Goal: Task Accomplishment & Management: Manage account settings

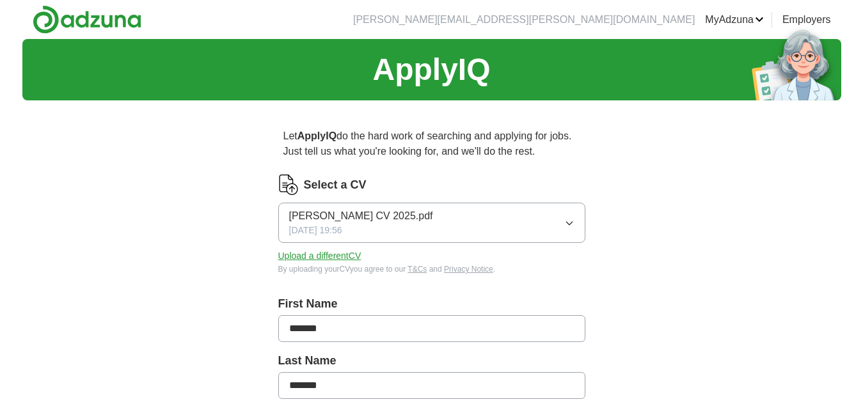
click at [525, 394] on input "*******" at bounding box center [431, 385] width 307 height 27
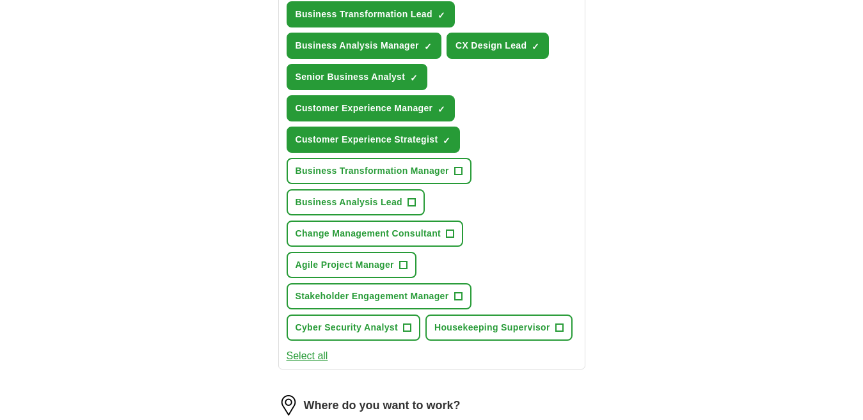
scroll to position [546, 0]
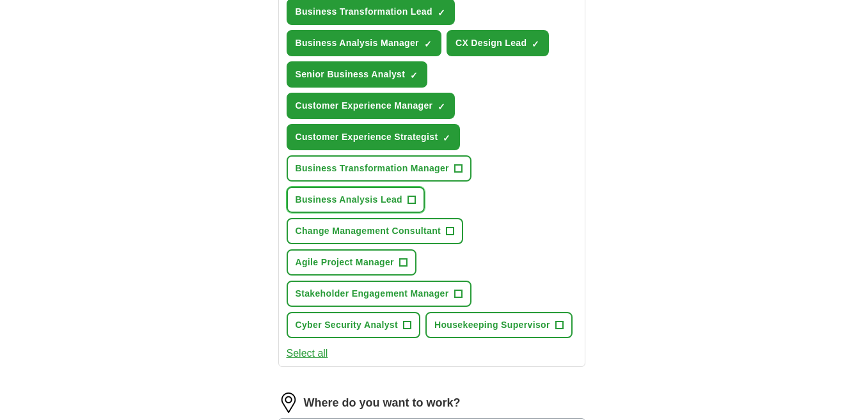
click at [409, 196] on span "+" at bounding box center [412, 200] width 8 height 10
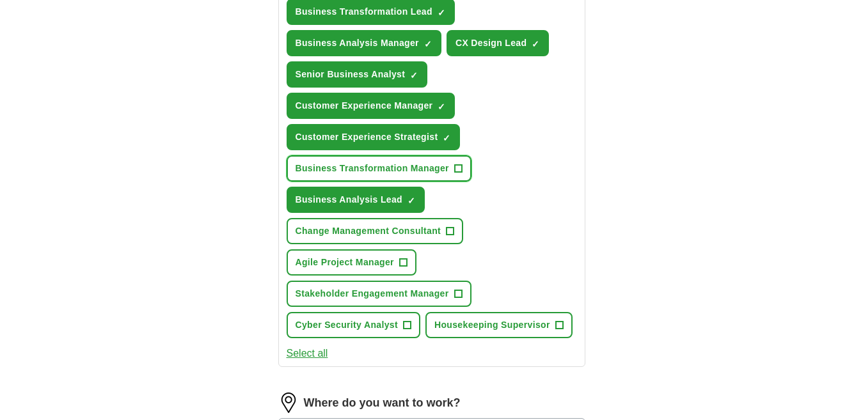
click at [458, 168] on span "+" at bounding box center [458, 169] width 8 height 10
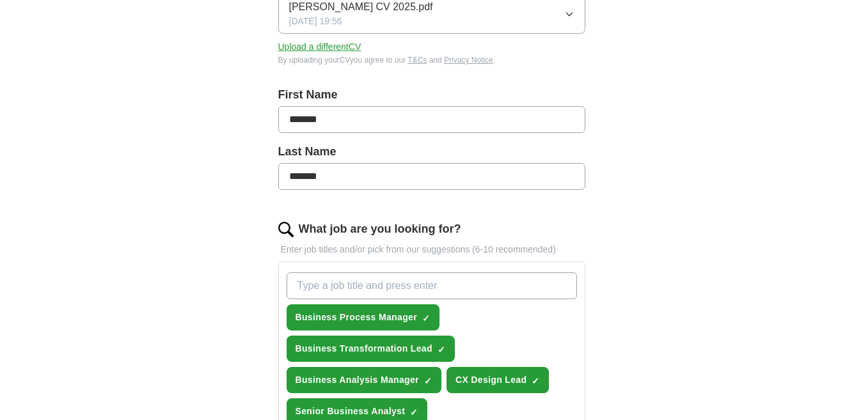
scroll to position [214, 0]
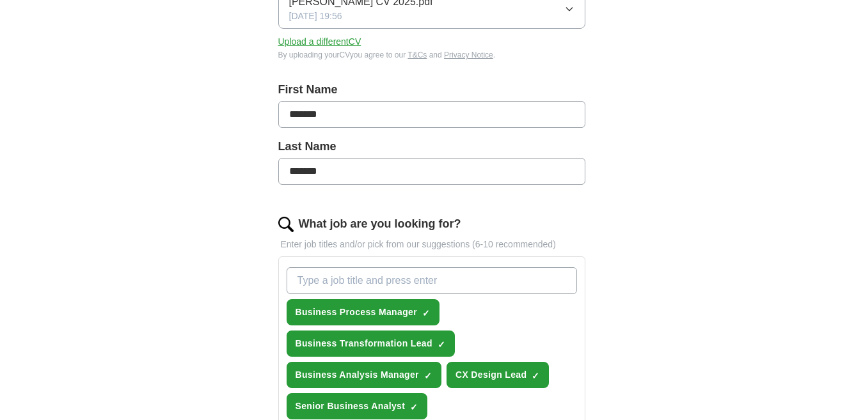
click at [441, 274] on input "What job are you looking for?" at bounding box center [432, 280] width 290 height 27
paste input "Business Process Manager, Business Transformation Lead, Business Analysis Manag…"
click at [421, 278] on input "Business Process Manager, Business Transformation Lead, Business Analysis Manag…" at bounding box center [432, 280] width 290 height 27
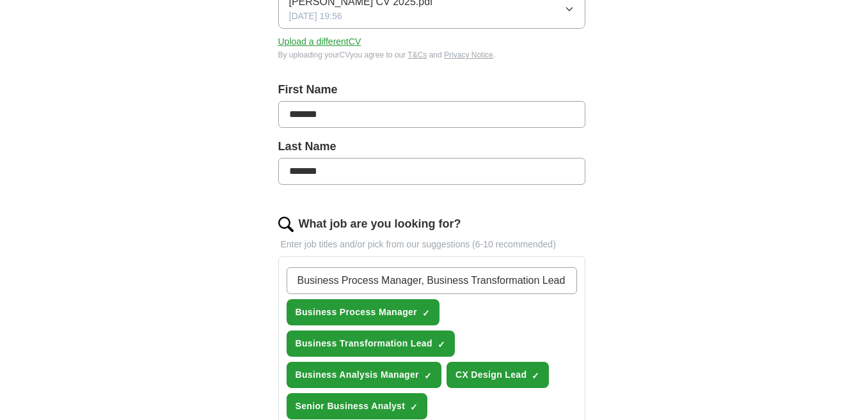
drag, startPoint x: 421, startPoint y: 278, endPoint x: 55, endPoint y: 316, distance: 367.9
type input "Customer Experience Strategist"
click at [484, 279] on input "Customer Experience Strategist" at bounding box center [432, 280] width 290 height 27
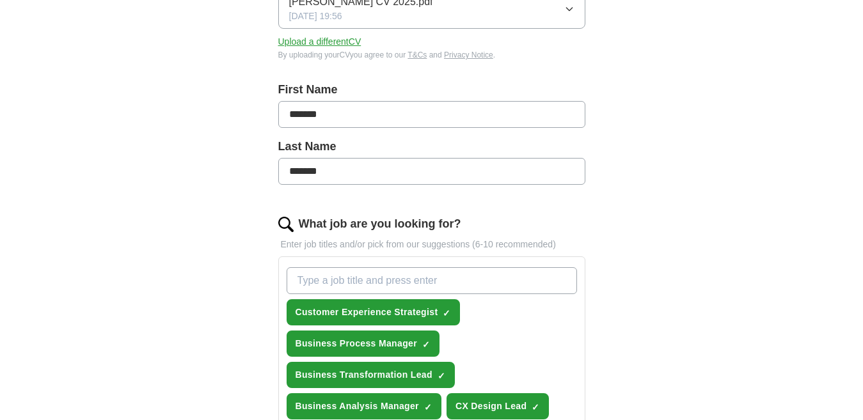
click at [484, 279] on input "What job are you looking for?" at bounding box center [432, 280] width 290 height 27
paste input "Business Process Manager, Business Transformation Lead, Business Analysis Manag…"
drag, startPoint x: 569, startPoint y: 278, endPoint x: 420, endPoint y: 283, distance: 148.5
click at [420, 283] on input "Business Process Manager, Business Transformation Lead, Business Analysis Manag…" at bounding box center [432, 280] width 290 height 27
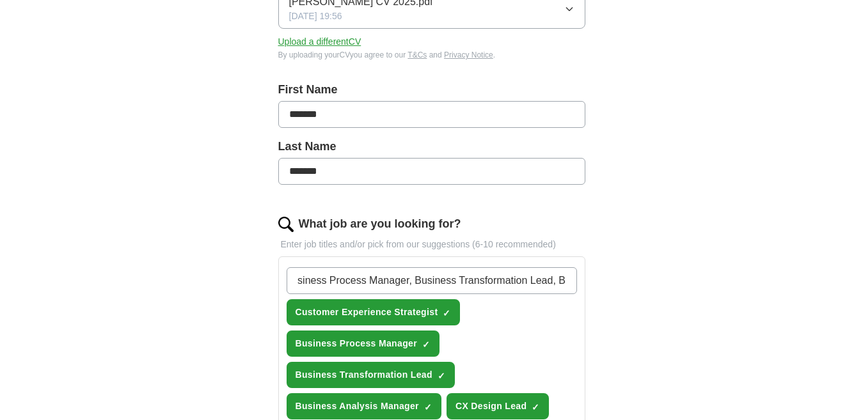
scroll to position [0, 0]
drag, startPoint x: 424, startPoint y: 280, endPoint x: 202, endPoint y: 294, distance: 222.5
type input "Customer Experience Manager"
click at [475, 281] on input "Customer Experience Manager" at bounding box center [432, 280] width 290 height 27
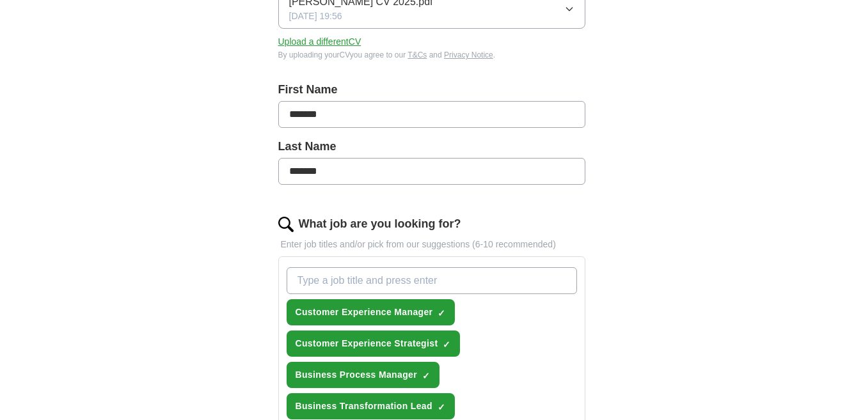
paste input "Business Process Manager, Business Transformation Lead, Business Analysis Manag…"
drag, startPoint x: 568, startPoint y: 280, endPoint x: 420, endPoint y: 292, distance: 148.3
click at [420, 292] on input "Business Process Manager, Business Transformation Lead, Business Analysis Manag…" at bounding box center [432, 280] width 290 height 27
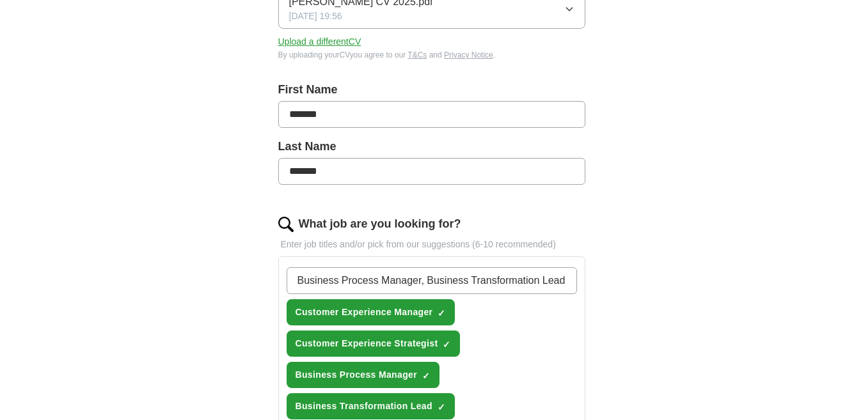
drag, startPoint x: 455, startPoint y: 281, endPoint x: 257, endPoint y: 287, distance: 197.8
type input "Senior Business Analyst"
click at [479, 283] on input "Senior Business Analyst" at bounding box center [432, 280] width 290 height 27
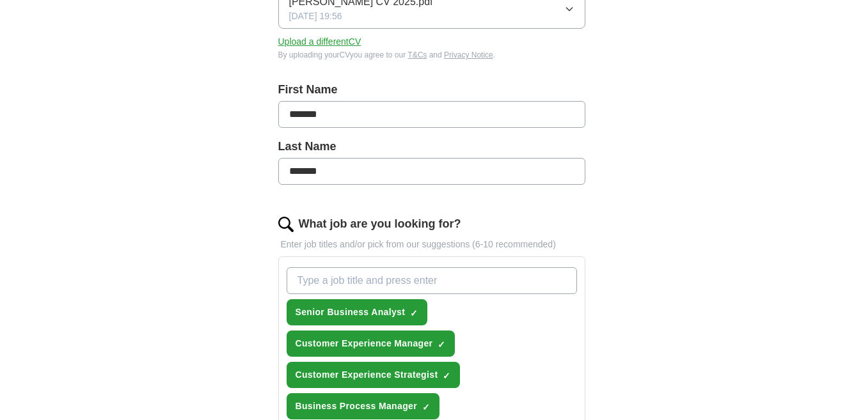
paste input "Business Process Manager, Business Transformation Lead, Business Analysis Manag…"
click at [491, 279] on input "Business Process Manager, Business Transformation Lead, Business Analysis Manag…" at bounding box center [432, 280] width 290 height 27
drag, startPoint x: 491, startPoint y: 279, endPoint x: 219, endPoint y: 282, distance: 271.3
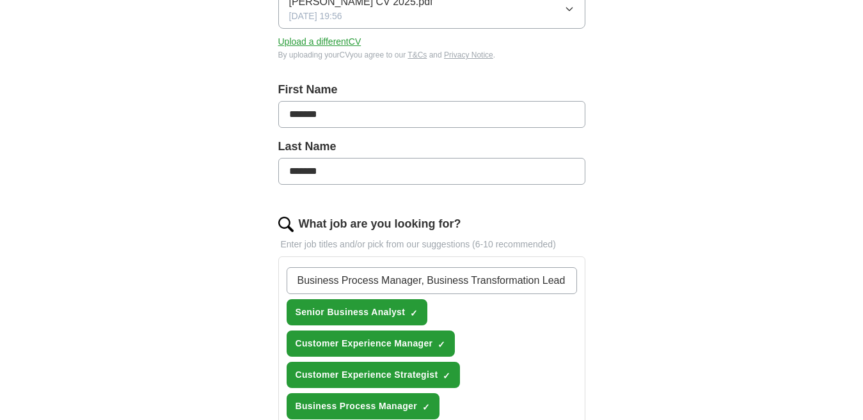
type input "CX Design Lead"
click at [379, 283] on input "CX Design Lead" at bounding box center [432, 280] width 290 height 27
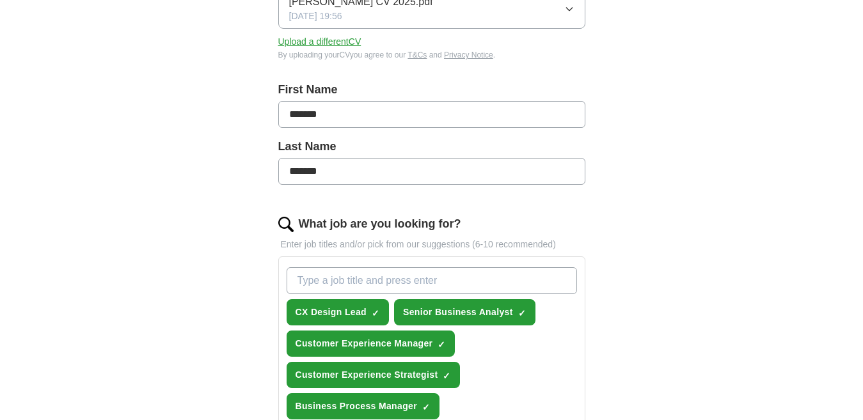
paste input "Business Process Manager, Business Transformation Lead, Business Analysis Manag…"
drag, startPoint x: 440, startPoint y: 279, endPoint x: 206, endPoint y: 271, distance: 234.3
type input "Business Analysis Manager"
click at [446, 279] on input "Business Analysis Manager" at bounding box center [432, 280] width 290 height 27
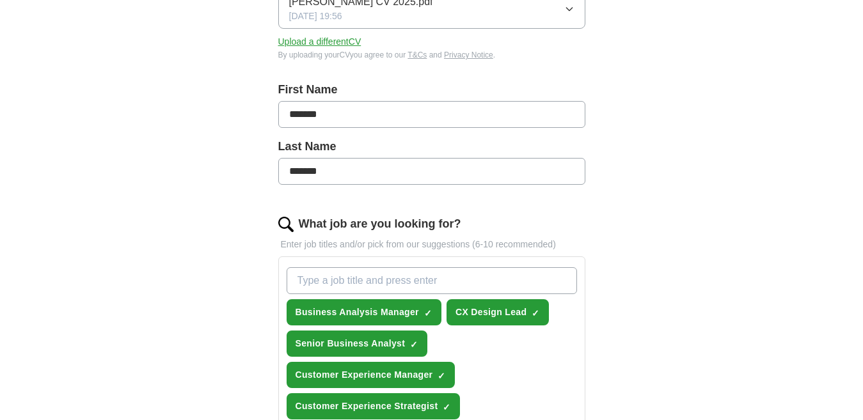
paste input "Business Process Manager, Business Transformation Lead,"
type input "Business Process Manager"
drag, startPoint x: 298, startPoint y: 275, endPoint x: 374, endPoint y: 283, distance: 77.2
click at [374, 283] on input "Business Process Manager" at bounding box center [432, 280] width 290 height 27
drag, startPoint x: 367, startPoint y: 281, endPoint x: 232, endPoint y: 286, distance: 135.1
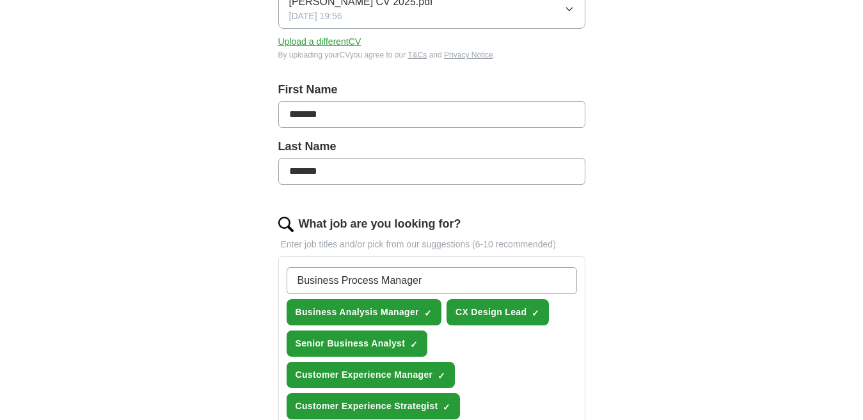
click at [448, 277] on input "Business Process Manager" at bounding box center [432, 280] width 290 height 27
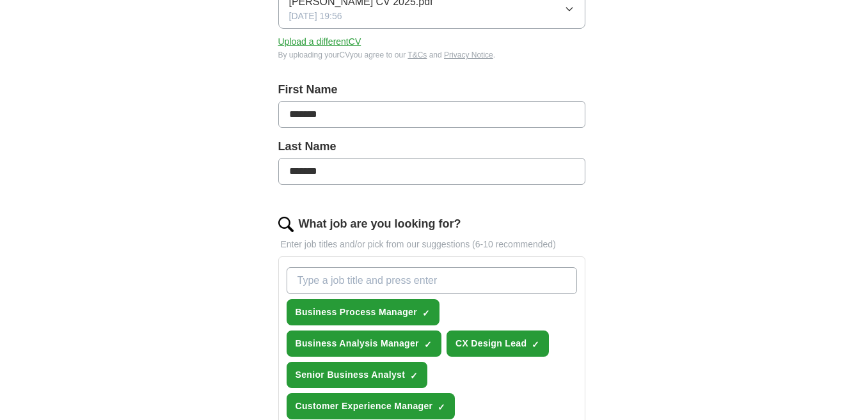
paste input "Business Process Manager, Business Transformation Lead,"
click at [448, 277] on input "Business Process Manager, Business Transformation Lead," at bounding box center [432, 280] width 290 height 27
click at [568, 276] on input "Business Process Manager, Busisess Transformation Lead," at bounding box center [432, 280] width 290 height 27
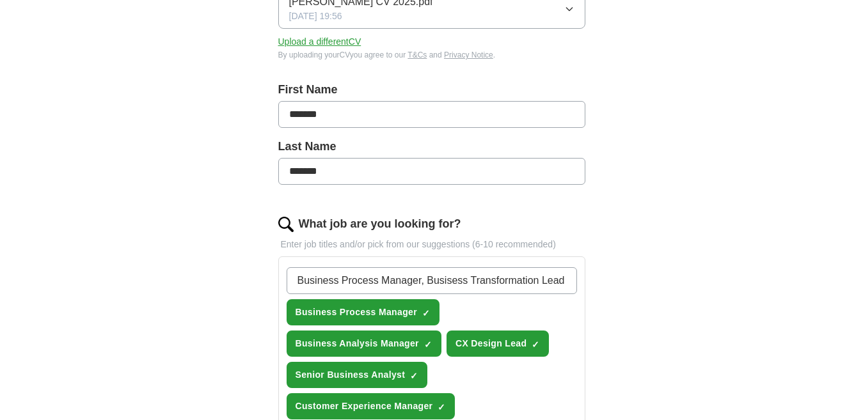
click at [448, 278] on input "Business Process Manager, Busisess Transformation Lead" at bounding box center [432, 280] width 290 height 27
click at [457, 279] on input "Business Process Manager, Businsess Transformation Lead" at bounding box center [432, 280] width 290 height 27
drag, startPoint x: 427, startPoint y: 280, endPoint x: 115, endPoint y: 332, distance: 316.6
type input "Business Transformation Lead"
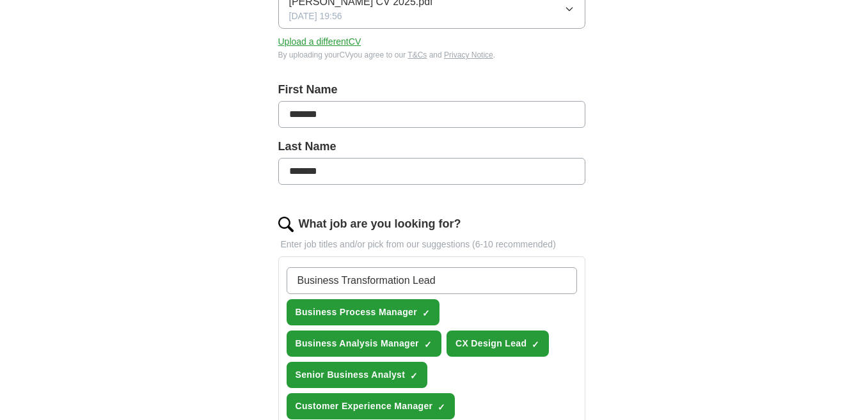
click at [465, 282] on input "Business Transformation Lead" at bounding box center [432, 280] width 290 height 27
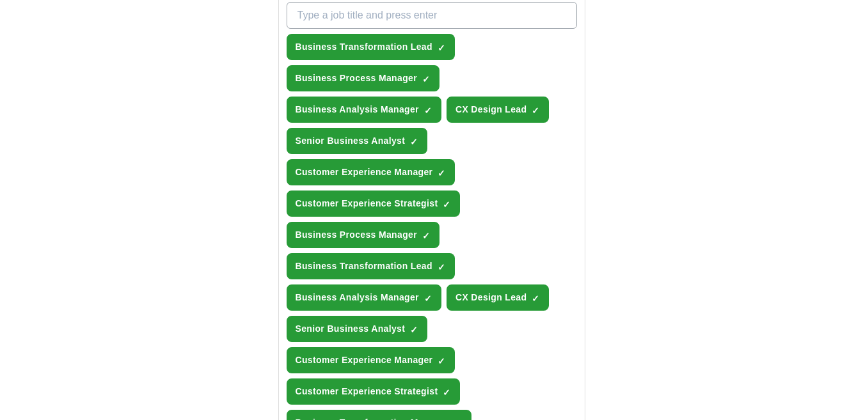
scroll to position [482, 0]
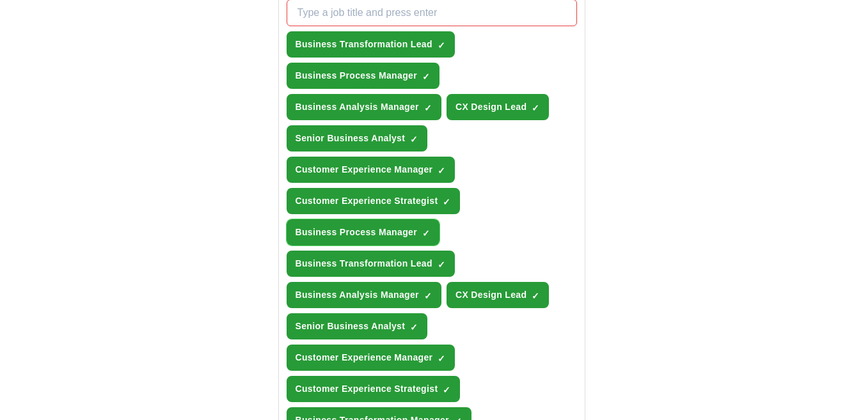
click at [0, 0] on span "×" at bounding box center [0, 0] width 0 height 0
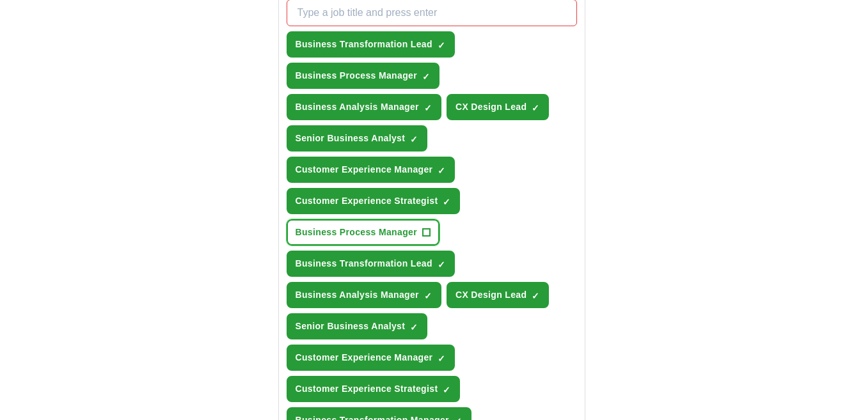
click at [427, 231] on span "+" at bounding box center [426, 233] width 8 height 10
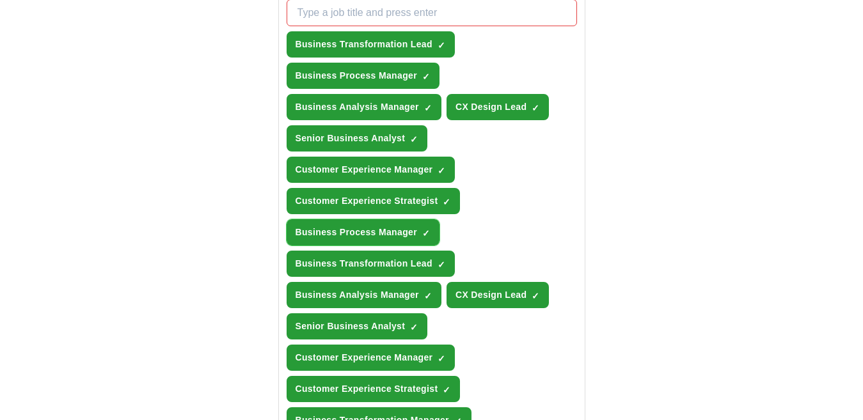
click at [0, 0] on span "×" at bounding box center [0, 0] width 0 height 0
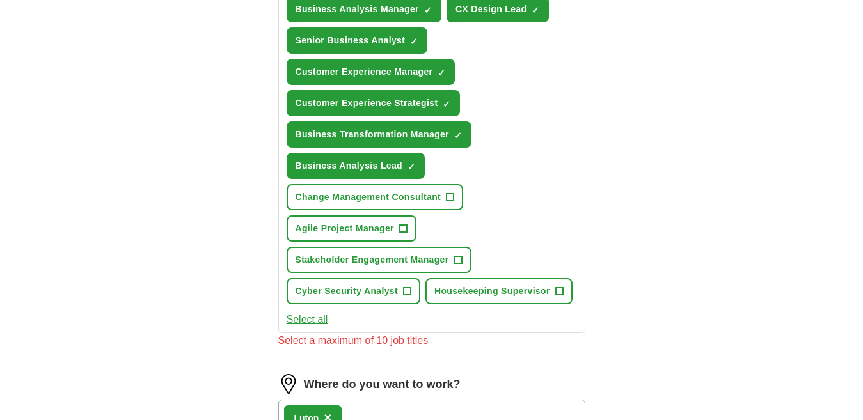
scroll to position [772, 0]
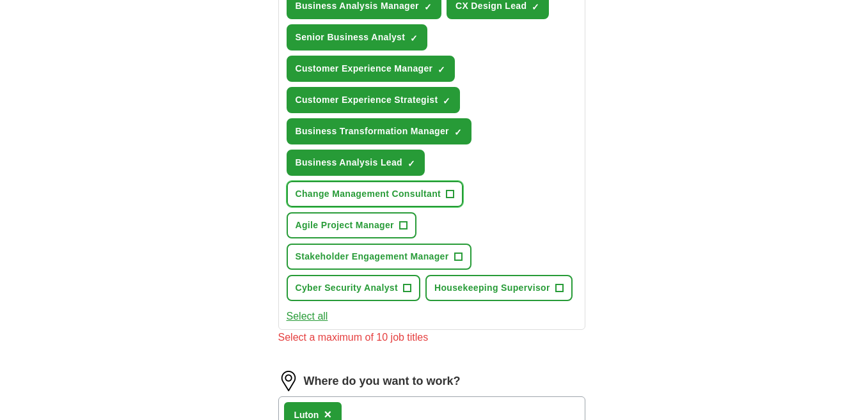
click at [450, 191] on span "+" at bounding box center [451, 194] width 8 height 10
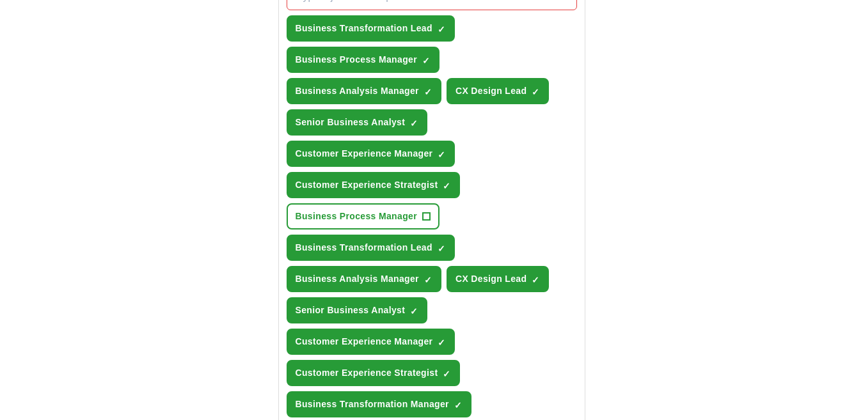
scroll to position [506, 0]
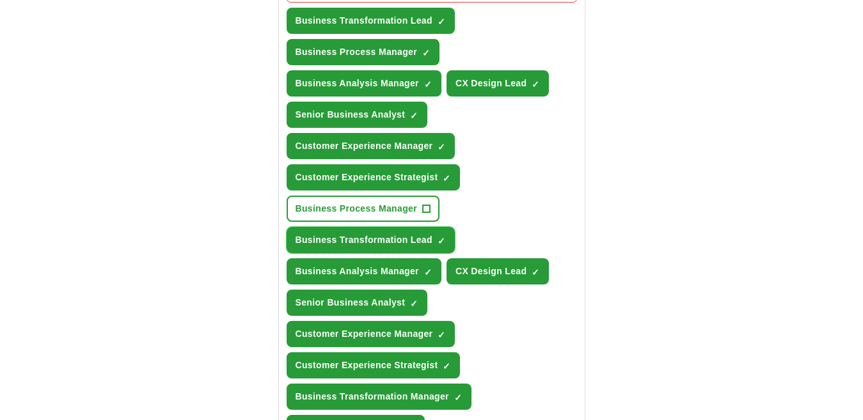
click at [0, 0] on span "×" at bounding box center [0, 0] width 0 height 0
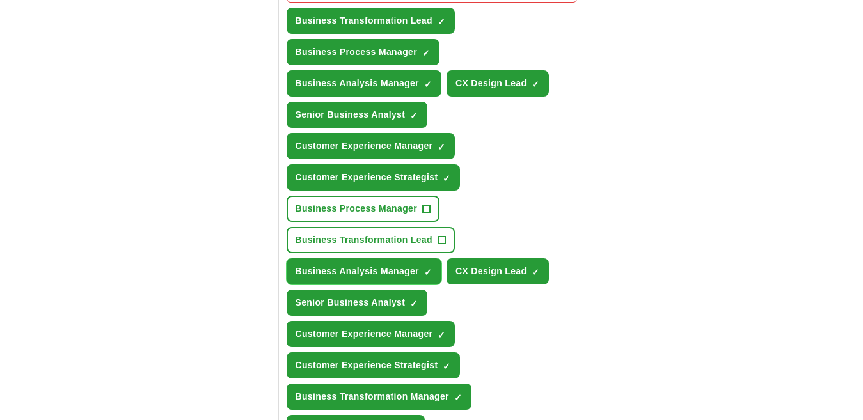
click at [0, 0] on span "×" at bounding box center [0, 0] width 0 height 0
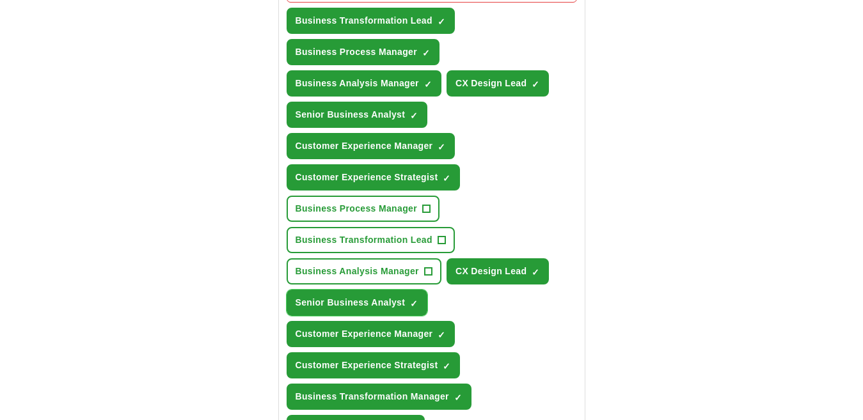
click at [0, 0] on span "×" at bounding box center [0, 0] width 0 height 0
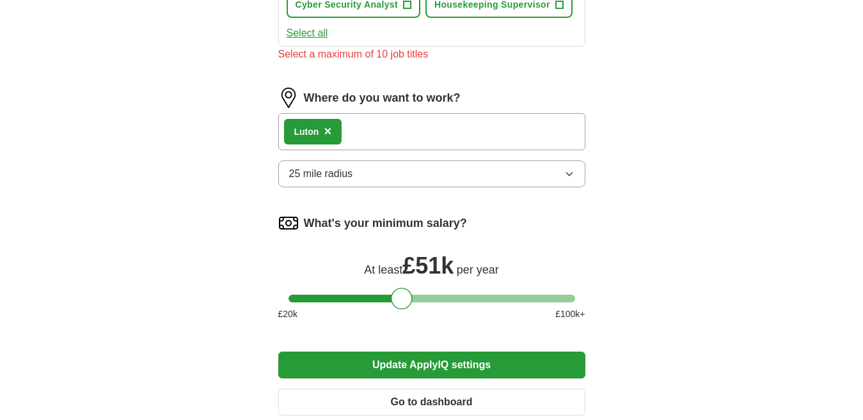
scroll to position [1058, 0]
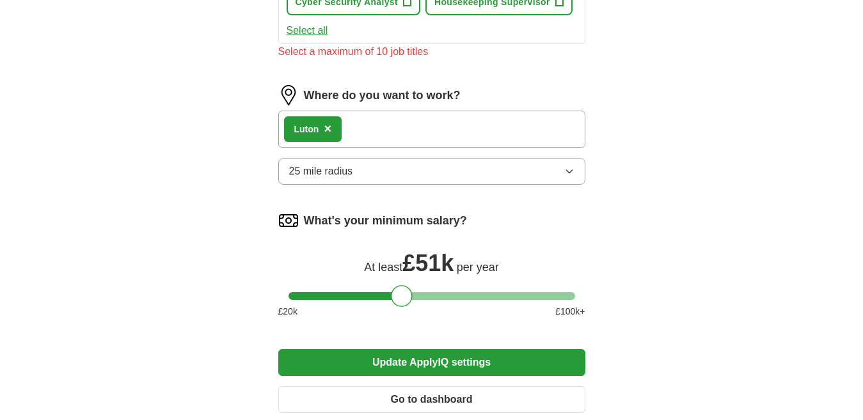
click at [355, 118] on div "Luton ×" at bounding box center [431, 129] width 307 height 37
click at [500, 367] on button "Update ApplyIQ settings" at bounding box center [431, 362] width 307 height 27
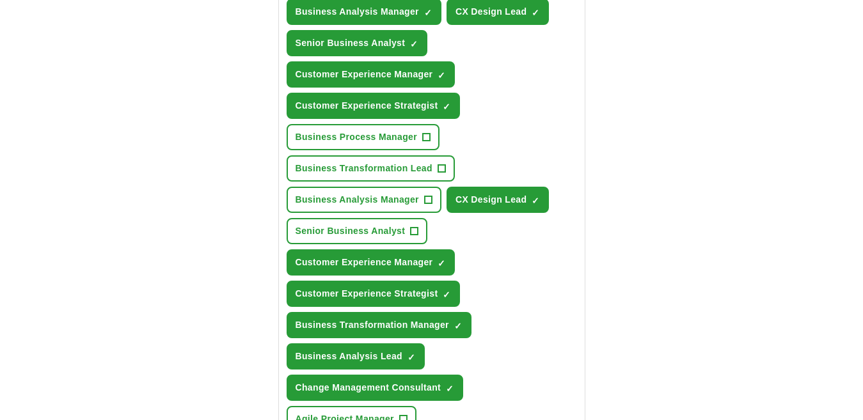
scroll to position [597, 0]
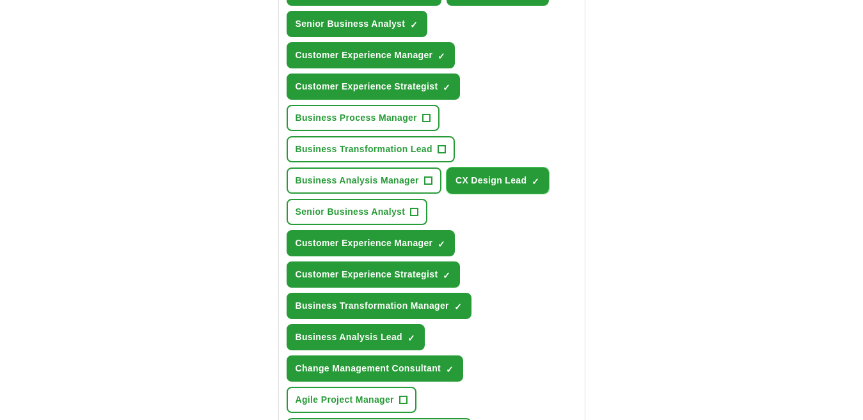
click at [0, 0] on span "×" at bounding box center [0, 0] width 0 height 0
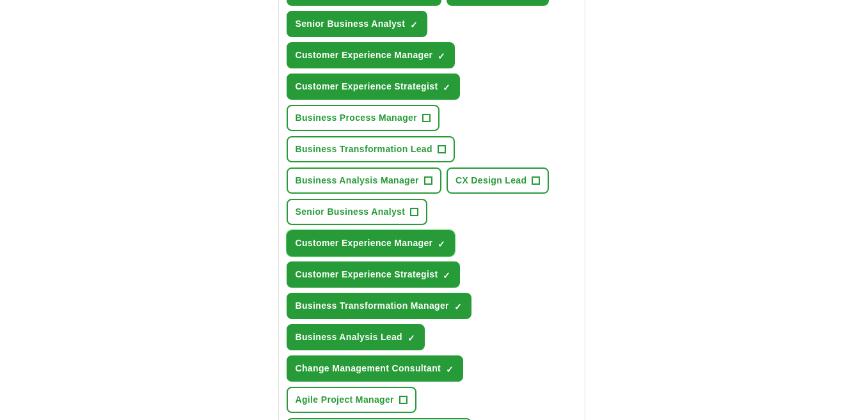
click at [0, 0] on span "×" at bounding box center [0, 0] width 0 height 0
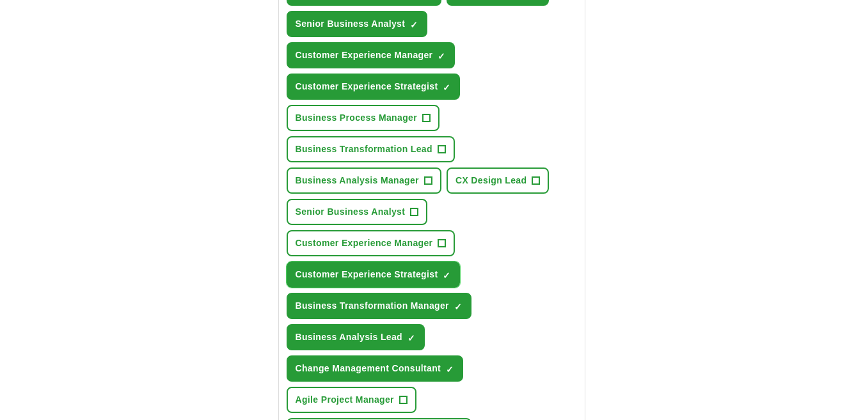
click at [0, 0] on span "×" at bounding box center [0, 0] width 0 height 0
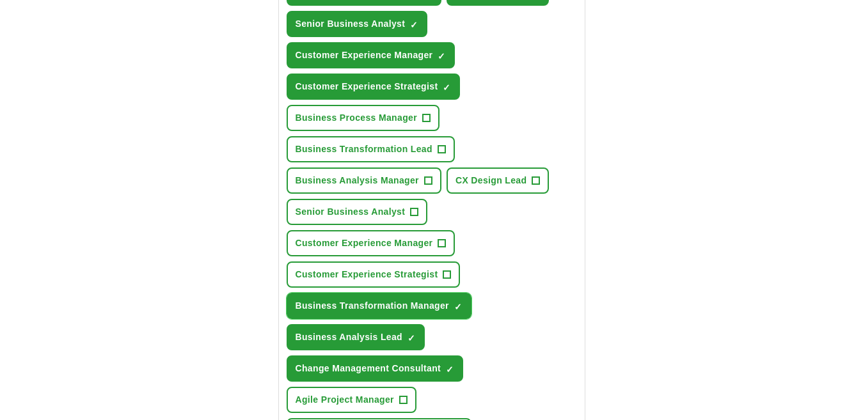
click at [0, 0] on span "×" at bounding box center [0, 0] width 0 height 0
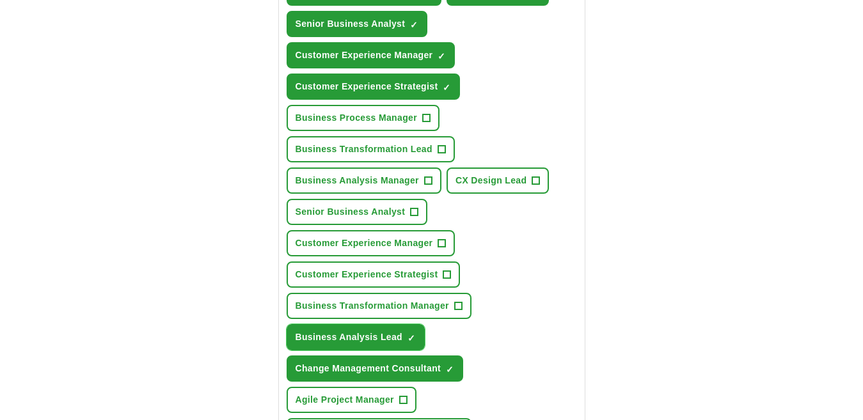
click at [0, 0] on span "×" at bounding box center [0, 0] width 0 height 0
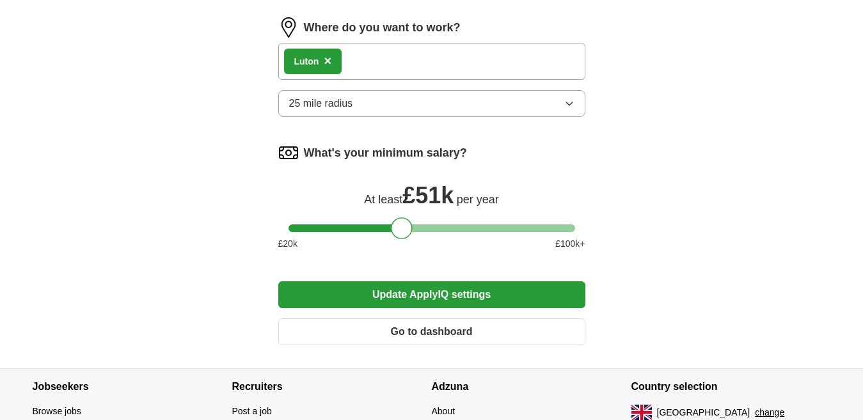
scroll to position [1118, 0]
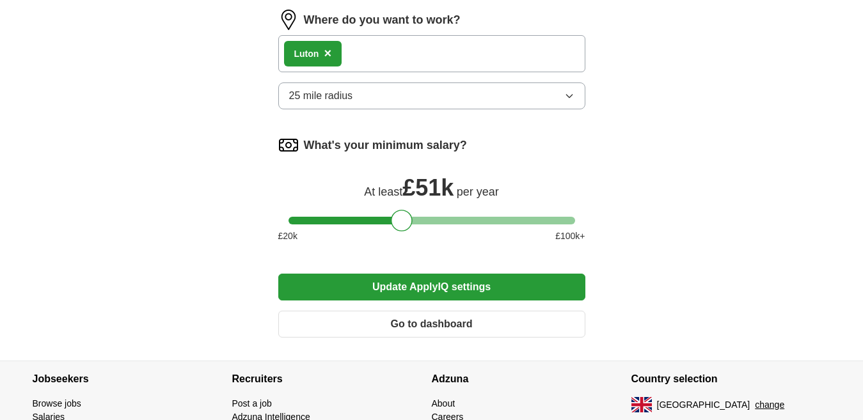
click at [475, 282] on button "Update ApplyIQ settings" at bounding box center [431, 287] width 307 height 27
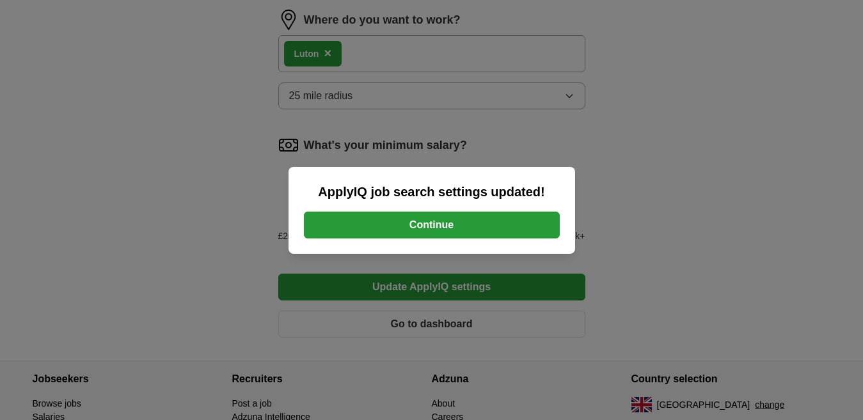
click at [467, 219] on button "Continue" at bounding box center [432, 225] width 256 height 27
